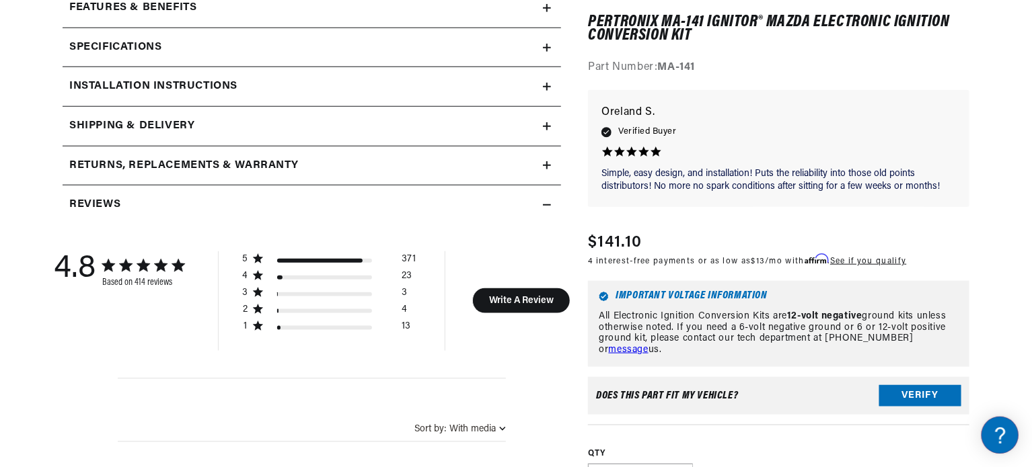
scroll to position [740, 0]
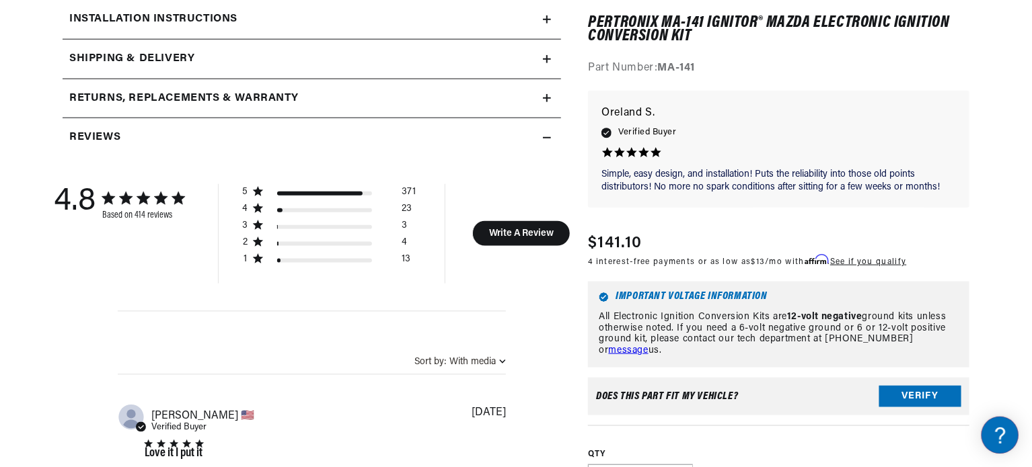
click at [988, 325] on section "414 Reviews" at bounding box center [516, 470] width 974 height 2042
drag, startPoint x: 988, startPoint y: 325, endPoint x: 989, endPoint y: 350, distance: 24.9
click at [989, 350] on section "414 Reviews" at bounding box center [516, 470] width 974 height 2042
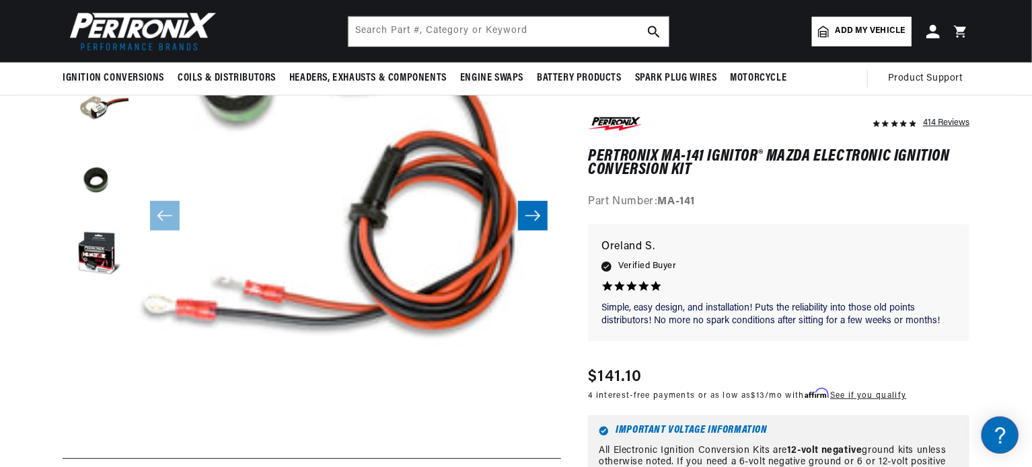
scroll to position [0, 502]
click at [538, 216] on icon "Slide right" at bounding box center [532, 216] width 15 height 10
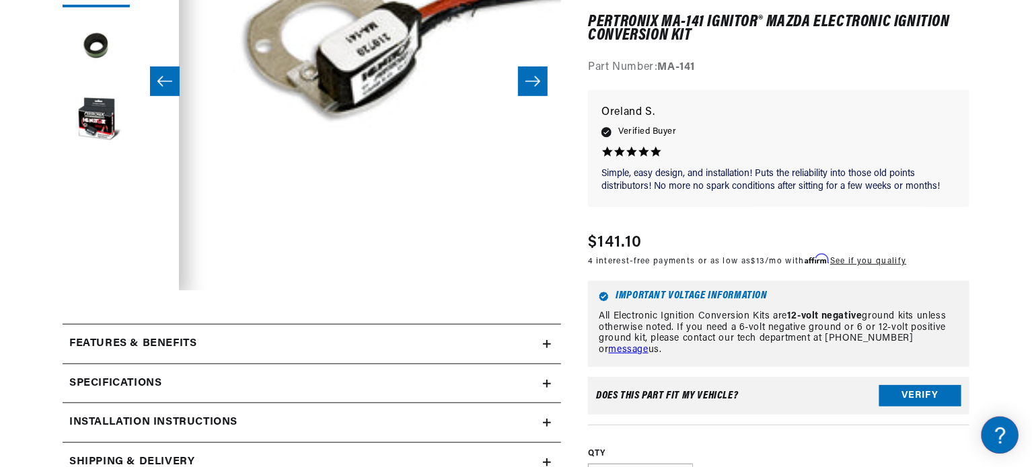
scroll to position [0, 0]
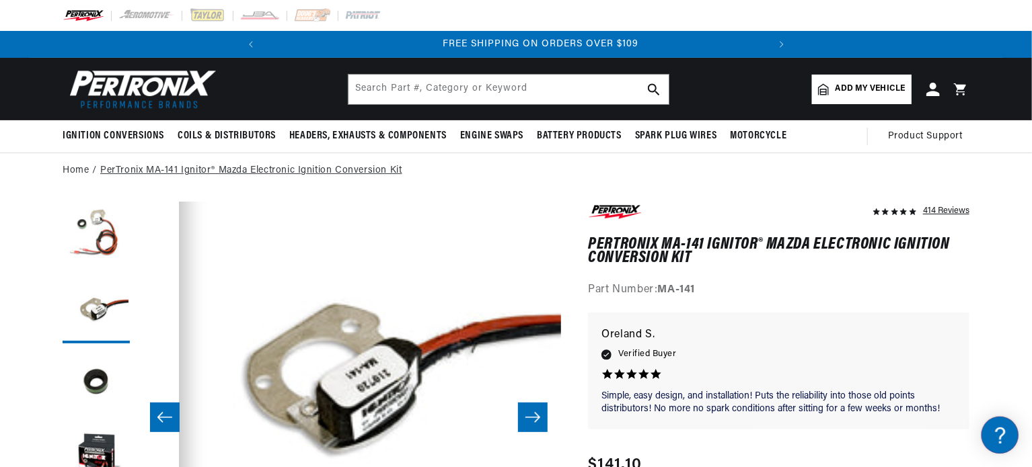
scroll to position [0, 502]
click at [108, 168] on link "PerTronix MA-141 Ignitor® Mazda Electronic Ignition Conversion Kit" at bounding box center [251, 170] width 302 height 15
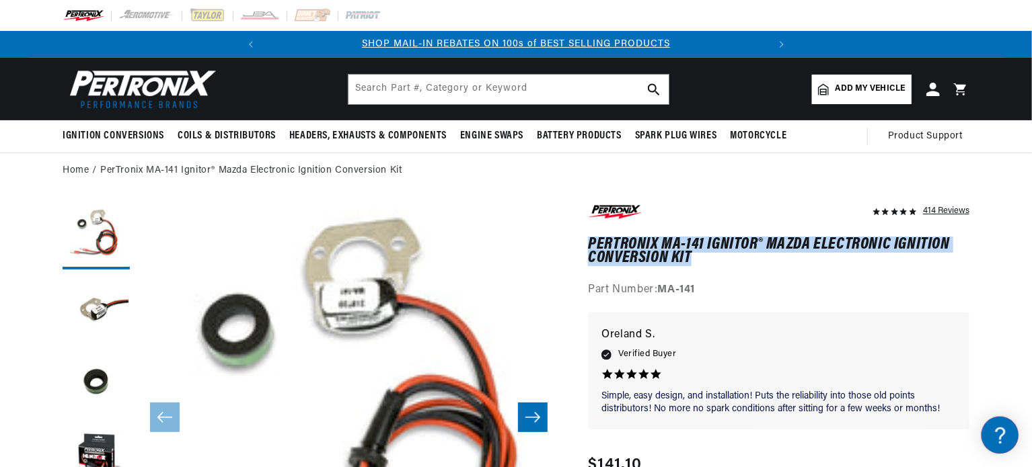
drag, startPoint x: 589, startPoint y: 240, endPoint x: 745, endPoint y: 259, distance: 157.2
click at [745, 259] on h1 "PerTronix MA-141 Ignitor® Mazda Electronic Ignition Conversion Kit" at bounding box center [778, 252] width 381 height 28
copy h1 "PerTronix MA-141 Ignitor® Mazda Electronic Ignition Conversion Kit"
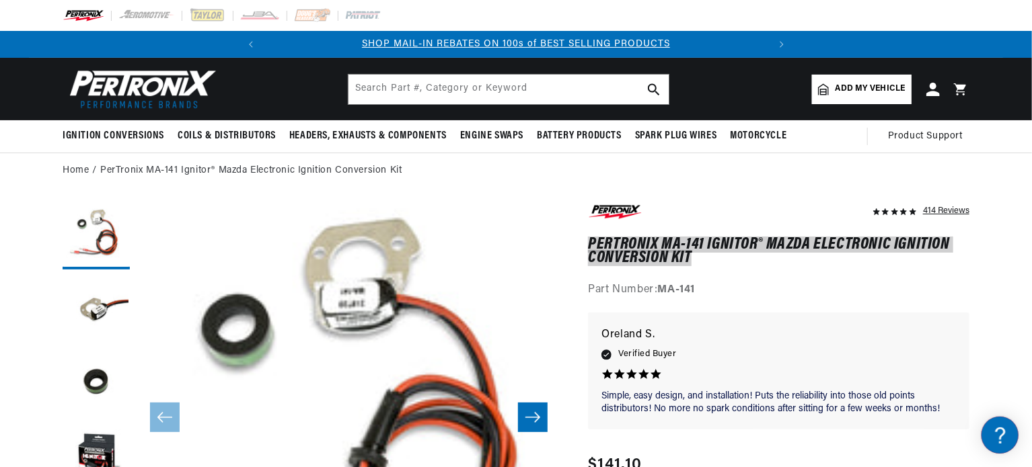
scroll to position [0, 502]
